Goal: Use online tool/utility: Utilize a website feature to perform a specific function

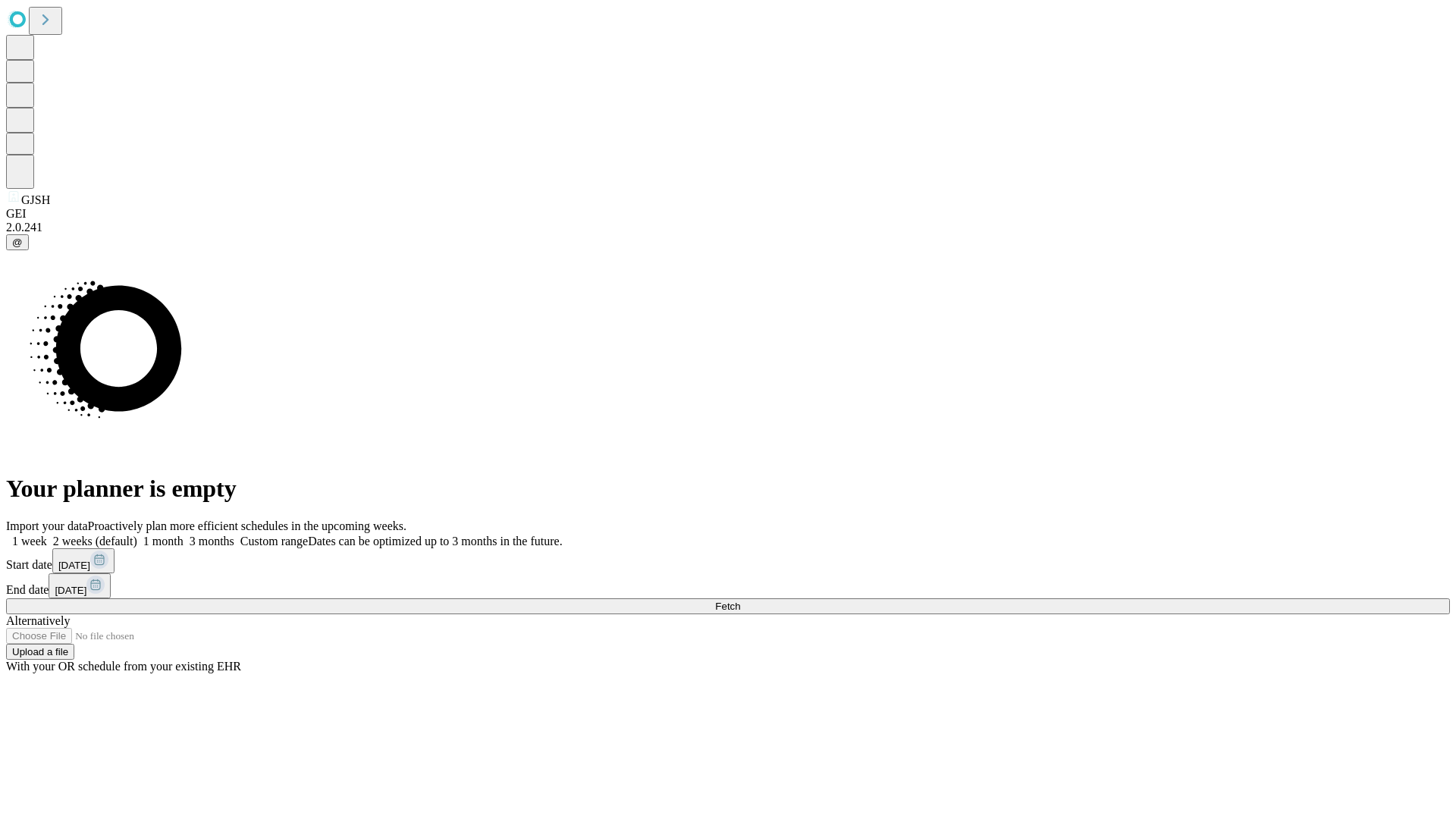
click at [740, 600] on span "Fetch" at bounding box center [728, 606] width 25 height 11
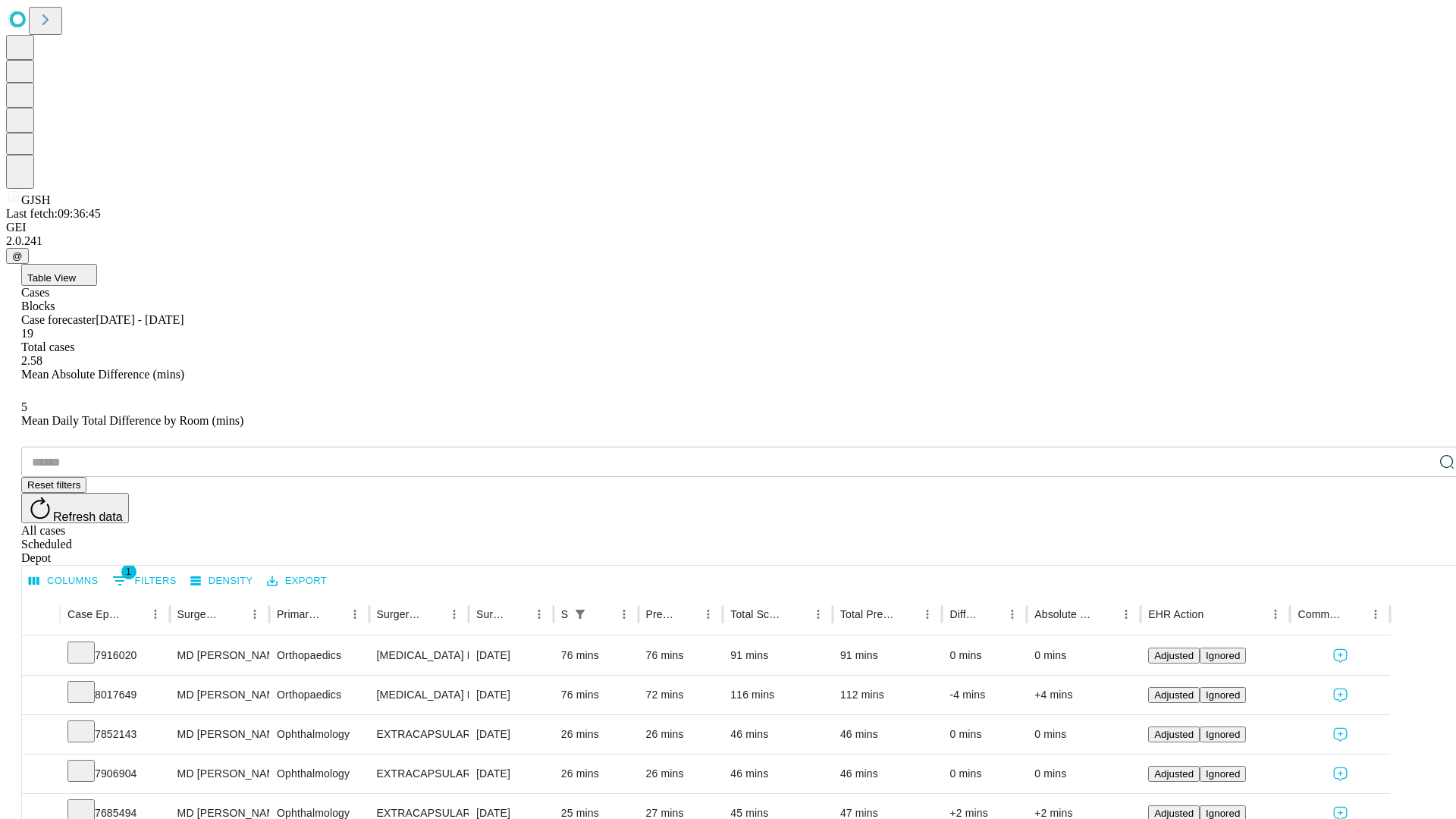
click at [76, 272] on span "Table View" at bounding box center [51, 277] width 48 height 11
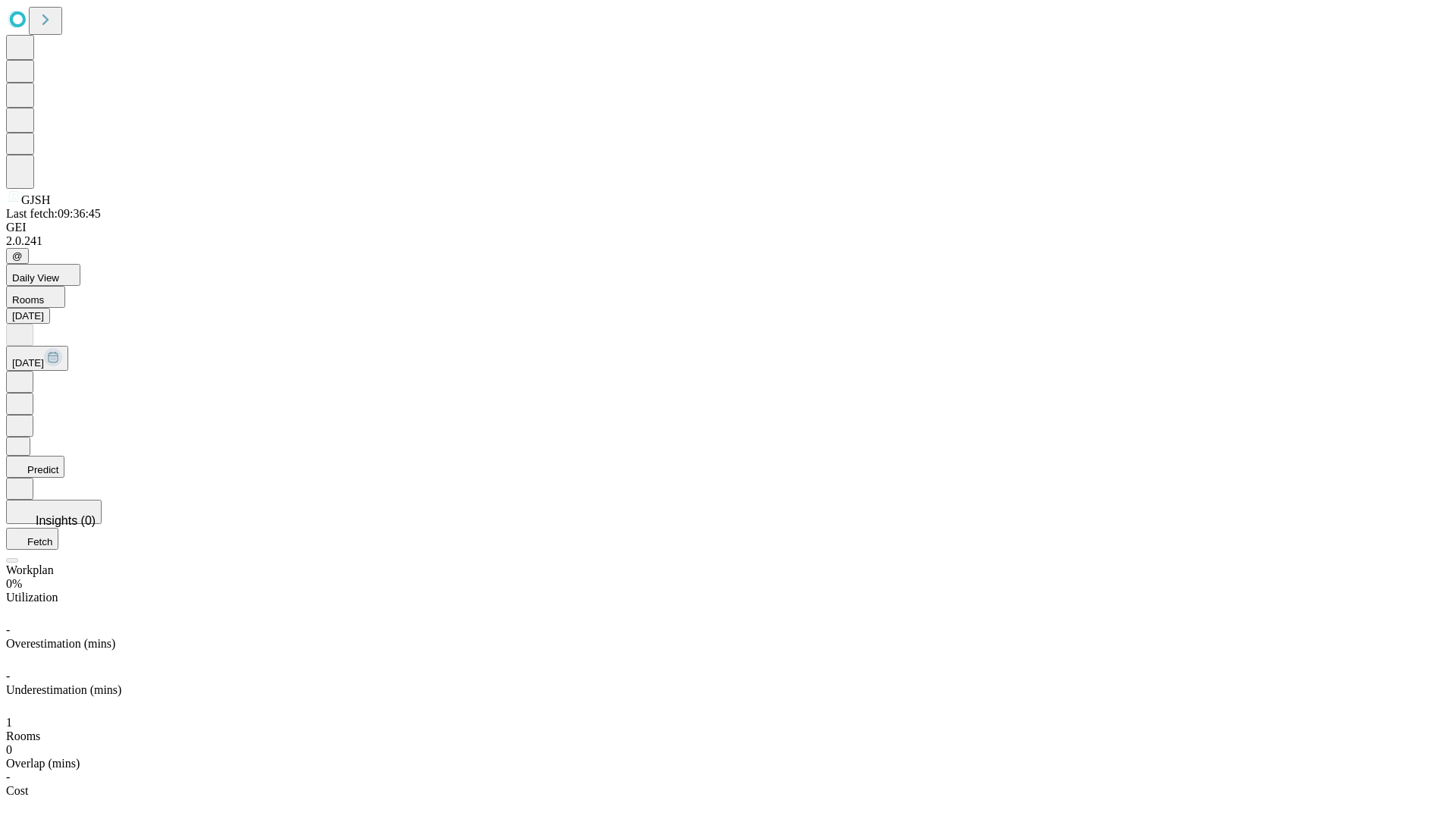
click at [65, 455] on button "Predict" at bounding box center [36, 466] width 59 height 22
